Goal: Information Seeking & Learning: Learn about a topic

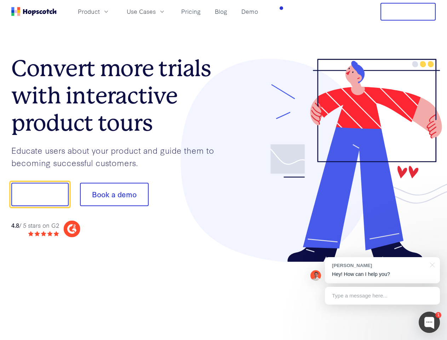
click at [224, 170] on div at bounding box center [330, 161] width 212 height 204
click at [100, 11] on span "Product" at bounding box center [89, 11] width 22 height 9
click at [156, 11] on span "Use Cases" at bounding box center [141, 11] width 29 height 9
click at [408, 12] on button "Free Trial" at bounding box center [408, 12] width 55 height 18
click at [40, 194] on button "Show me!" at bounding box center [39, 194] width 57 height 23
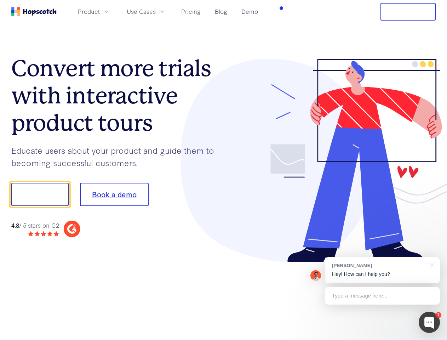
click at [114, 194] on button "Book a demo" at bounding box center [114, 194] width 69 height 23
click at [429, 322] on div at bounding box center [429, 322] width 21 height 21
click at [382, 270] on div "[PERSON_NAME] Hey! How can I help you?" at bounding box center [382, 270] width 115 height 26
click at [431, 340] on div "1 [PERSON_NAME] Hey! How can I help you? Type a message here... Free live chat …" at bounding box center [223, 340] width 447 height 0
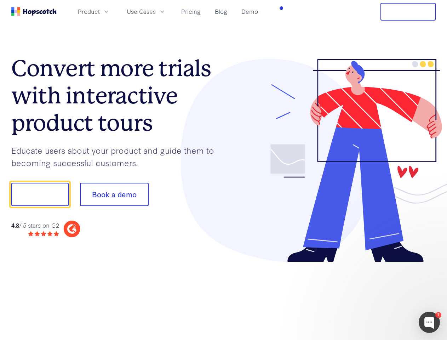
click at [382, 296] on div at bounding box center [373, 193] width 133 height 236
